Goal: Navigation & Orientation: Find specific page/section

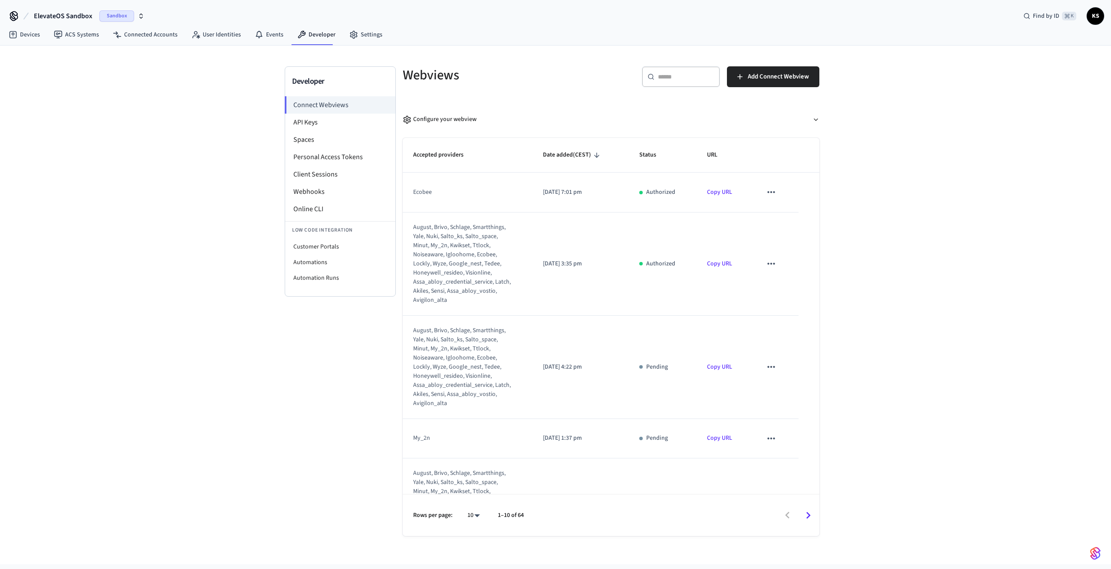
click at [1099, 18] on span "KS" at bounding box center [1095, 16] width 16 height 16
click at [70, 16] on span "ElevateOS Sandbox" at bounding box center [63, 16] width 59 height 10
click at [69, 58] on span "Elevated Living - Development" at bounding box center [62, 56] width 80 height 9
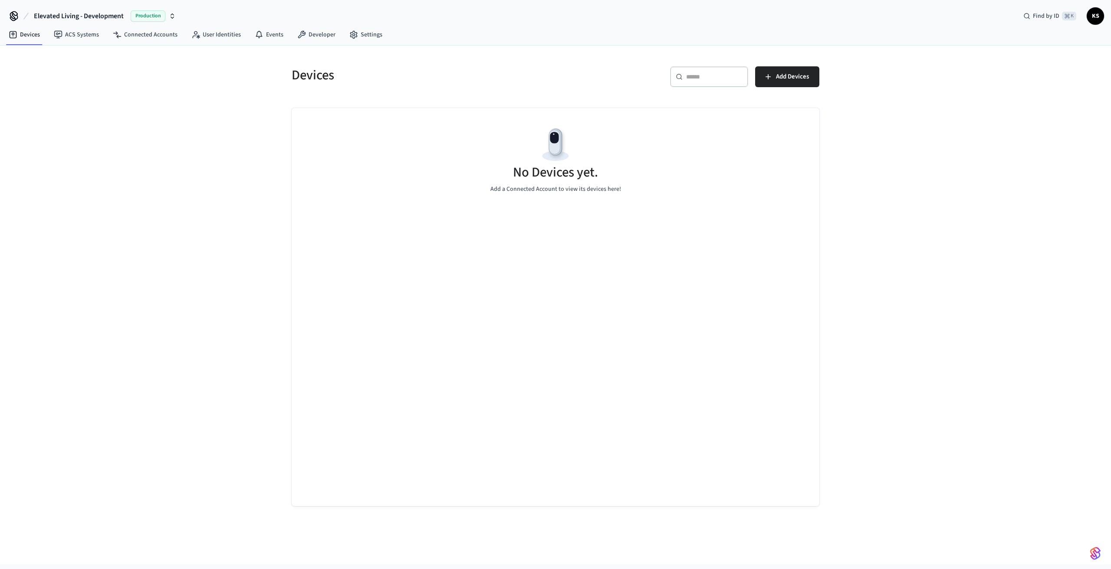
click at [1101, 15] on span "KS" at bounding box center [1095, 16] width 16 height 16
